Goal: Register for event/course

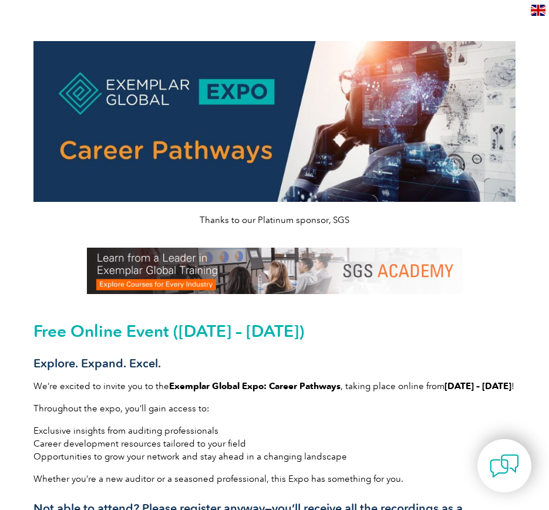
click at [235, 415] on p "Throughout the expo, you’ll gain access to:" at bounding box center [274, 408] width 483 height 13
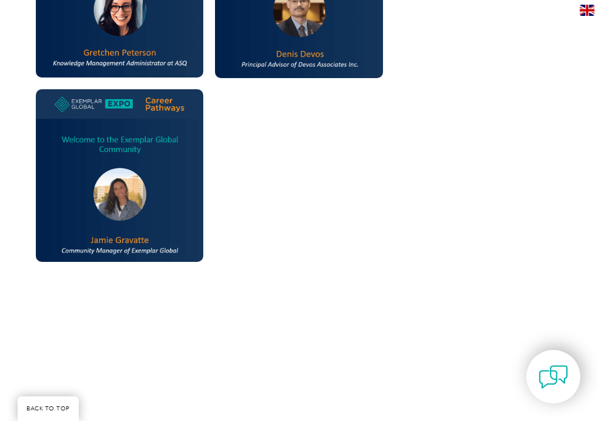
scroll to position [1287, 0]
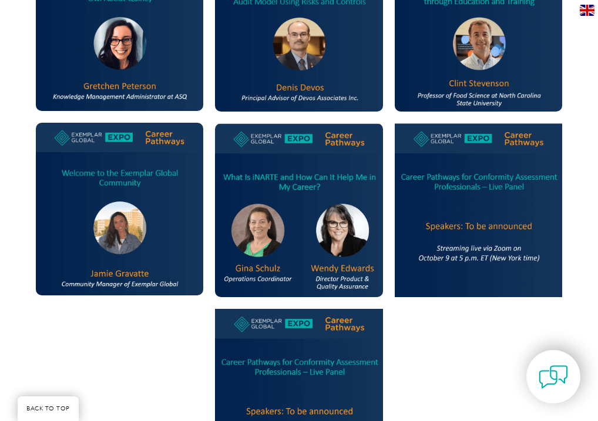
click at [95, 104] on img at bounding box center [119, 24] width 167 height 172
click at [103, 110] on img at bounding box center [119, 24] width 167 height 172
click at [440, 404] on div at bounding box center [478, 209] width 179 height 555
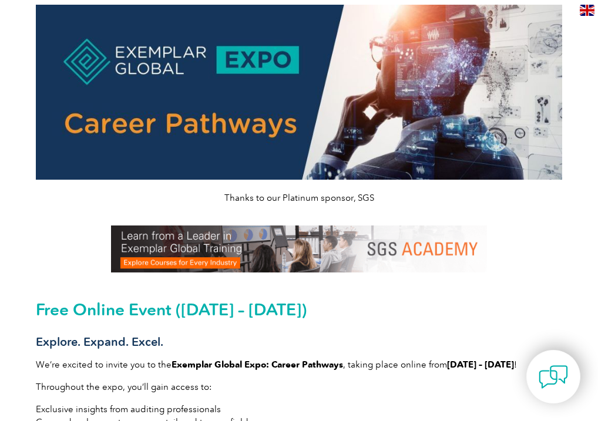
scroll to position [33, 0]
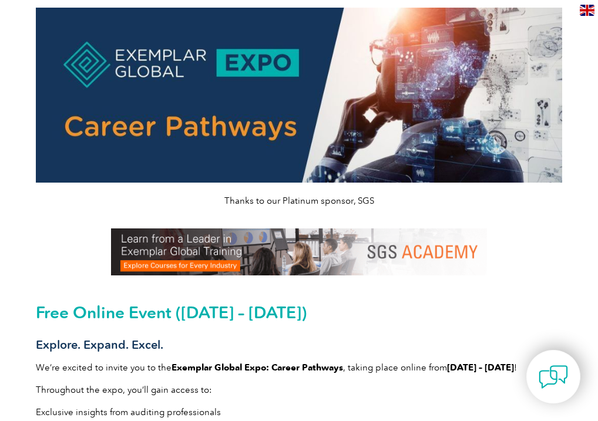
click at [278, 322] on h2 "Free Online Event (September 29 – October 12, 2025)" at bounding box center [299, 312] width 526 height 19
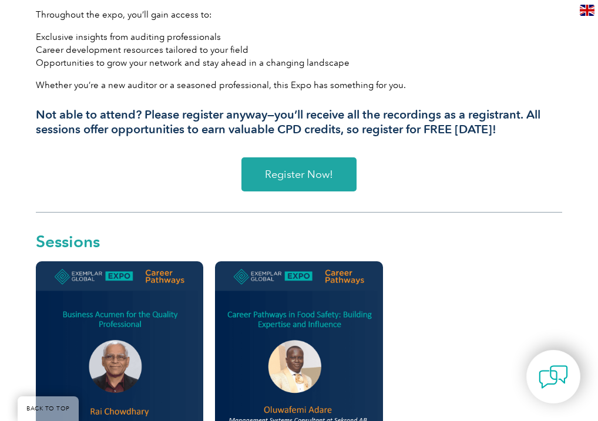
scroll to position [409, 0]
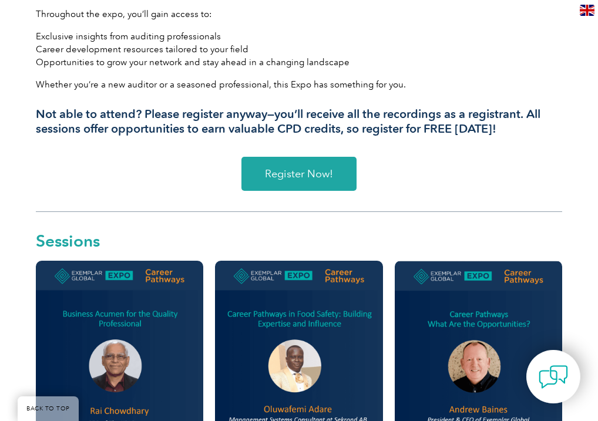
click at [222, 165] on div "Register Now! Sessions" at bounding box center [299, 203] width 538 height 104
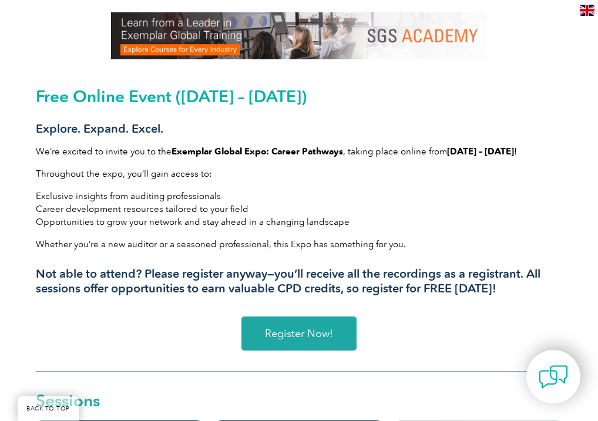
scroll to position [245, 0]
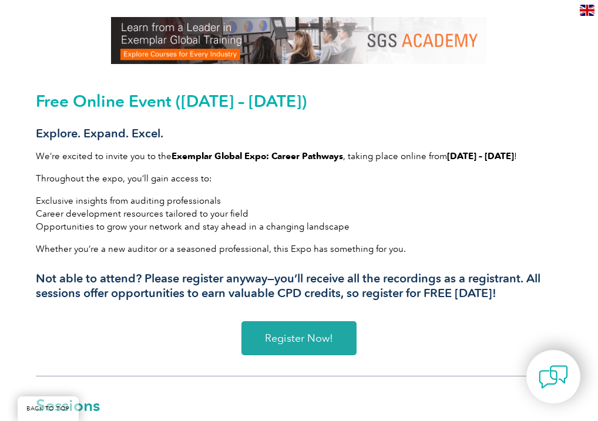
click at [217, 220] on li "Career development resources tailored to your field" at bounding box center [299, 213] width 526 height 13
